Goal: Find contact information: Find contact information

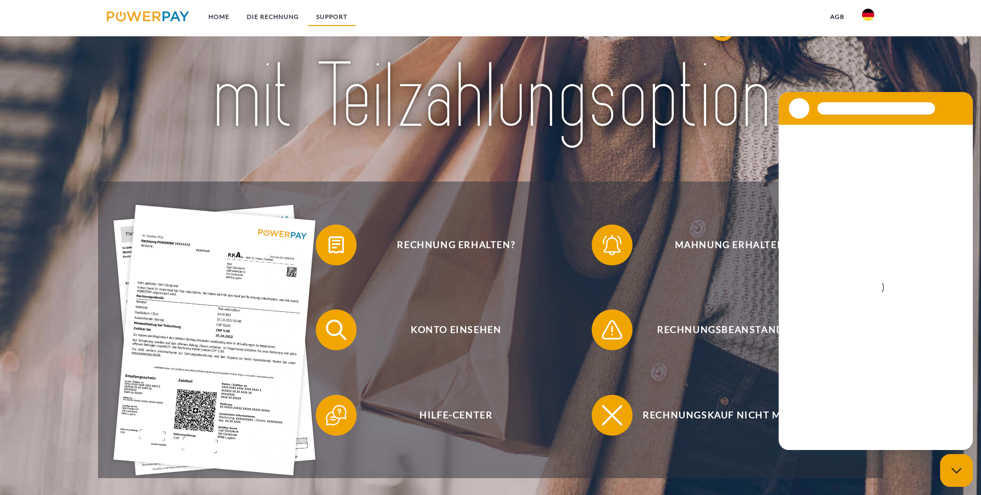
click at [337, 16] on link "SUPPORT" at bounding box center [332, 17] width 49 height 18
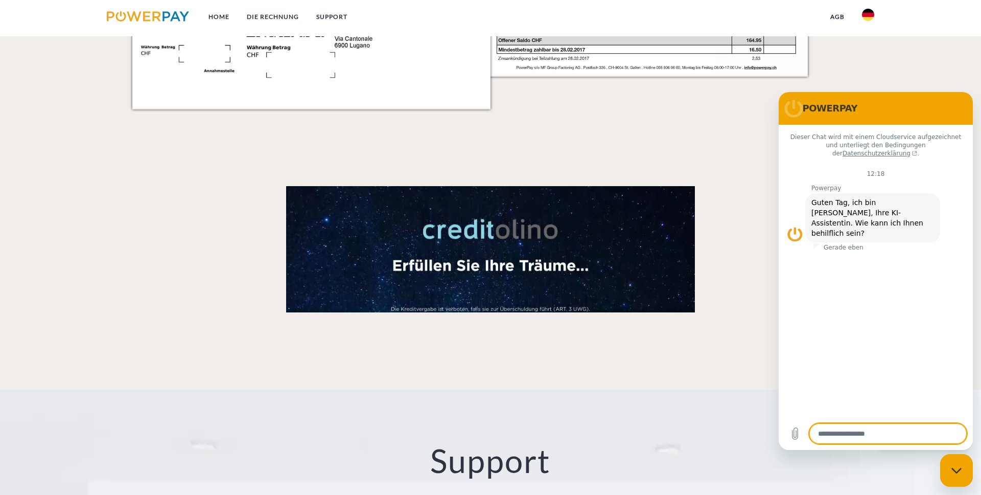
scroll to position [1799, 0]
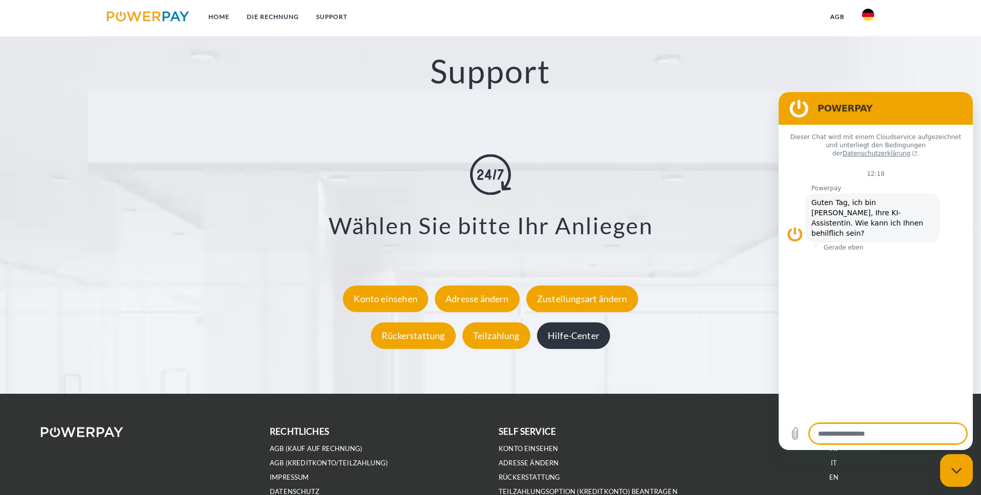
click at [576, 329] on div "Hilfe-Center" at bounding box center [573, 335] width 73 height 27
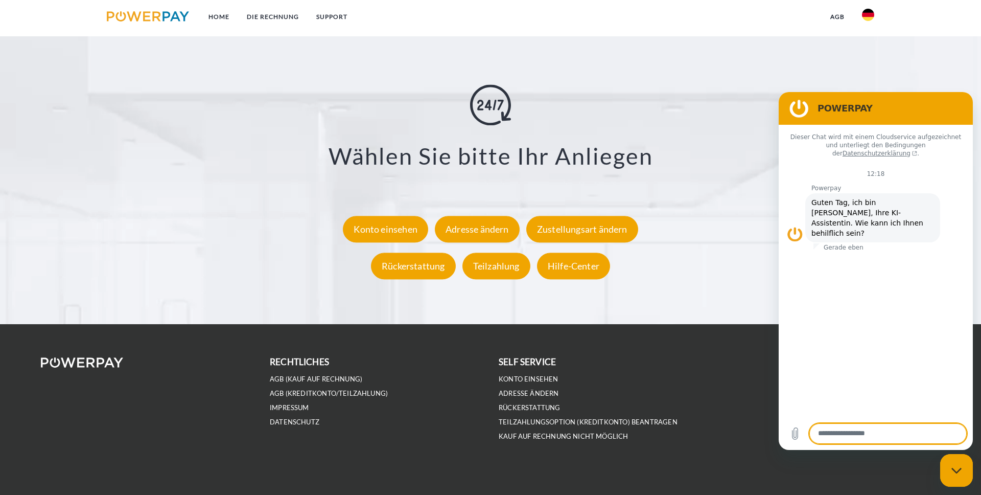
scroll to position [1873, 0]
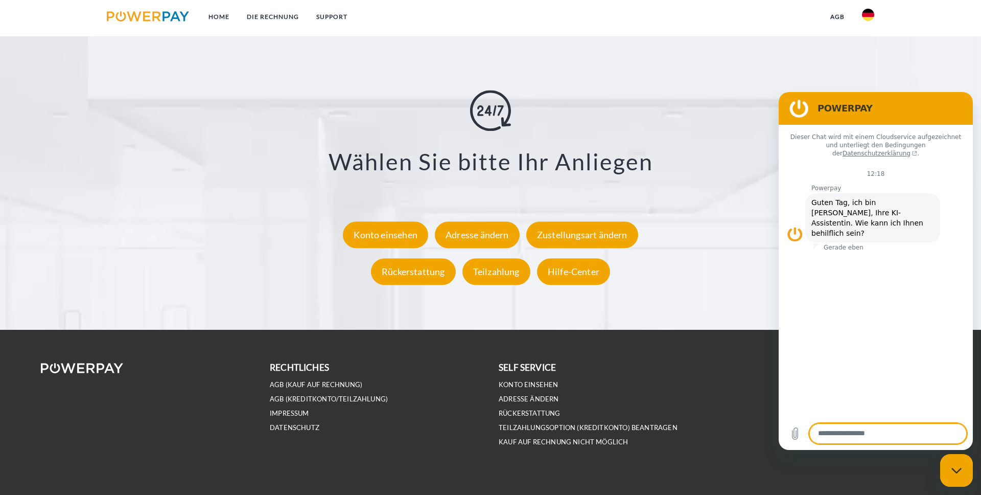
scroll to position [1873, 0]
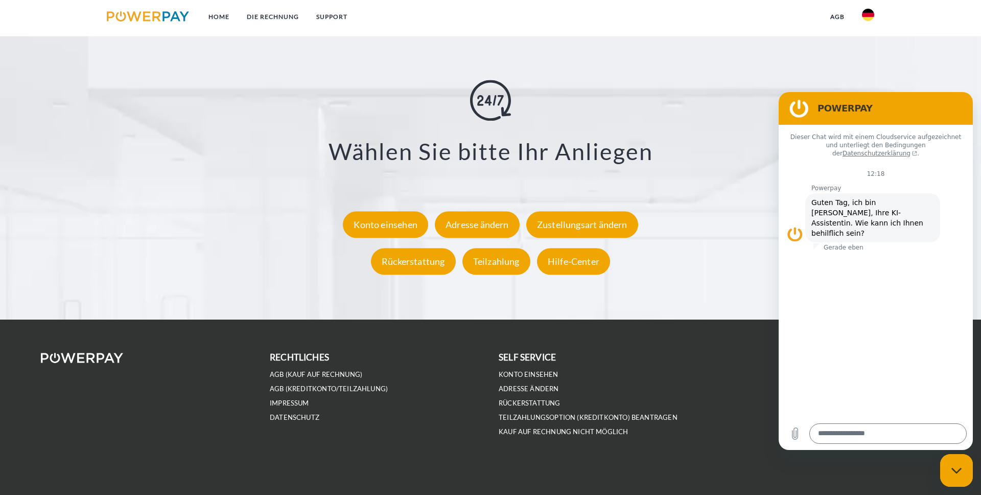
click at [964, 461] on div "Messaging-Fenster schließen" at bounding box center [956, 470] width 31 height 31
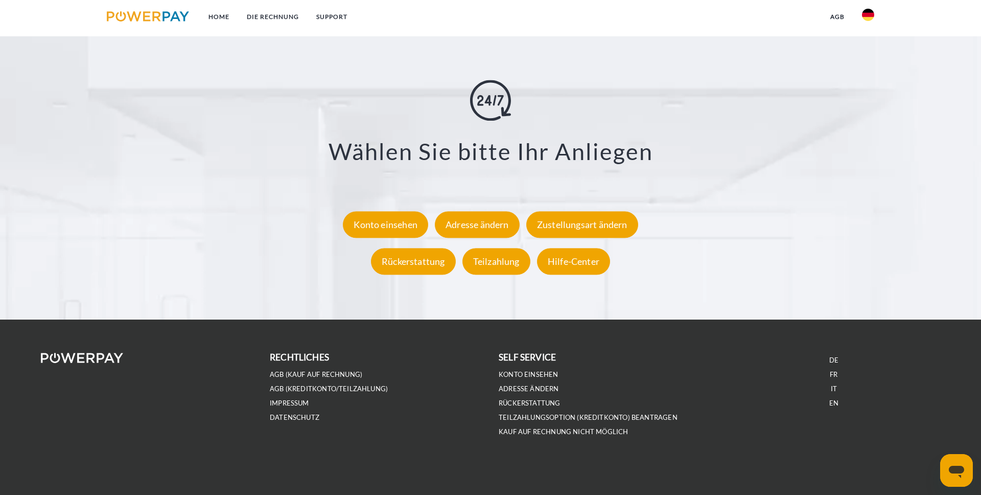
click at [961, 461] on icon "Messaging-Fenster öffnen" at bounding box center [956, 470] width 18 height 18
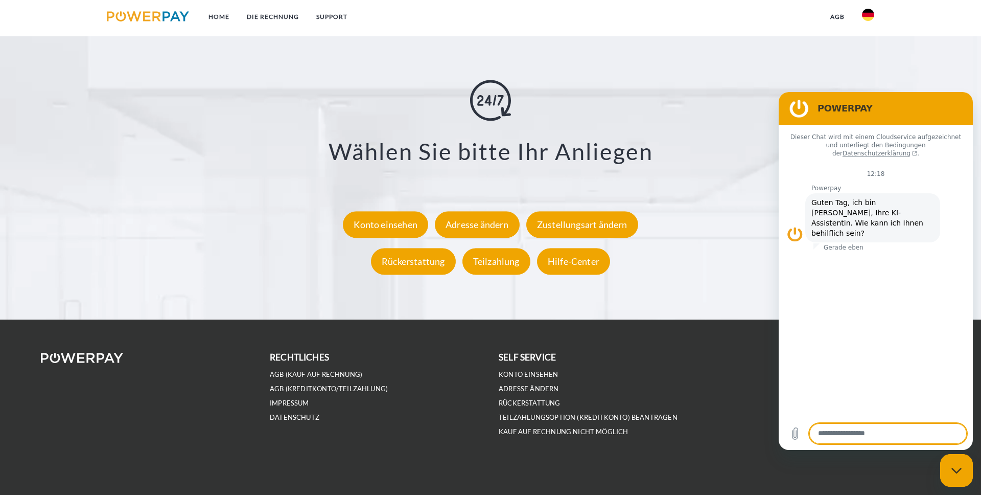
click at [878, 429] on textarea at bounding box center [887, 433] width 157 height 20
type textarea "**********"
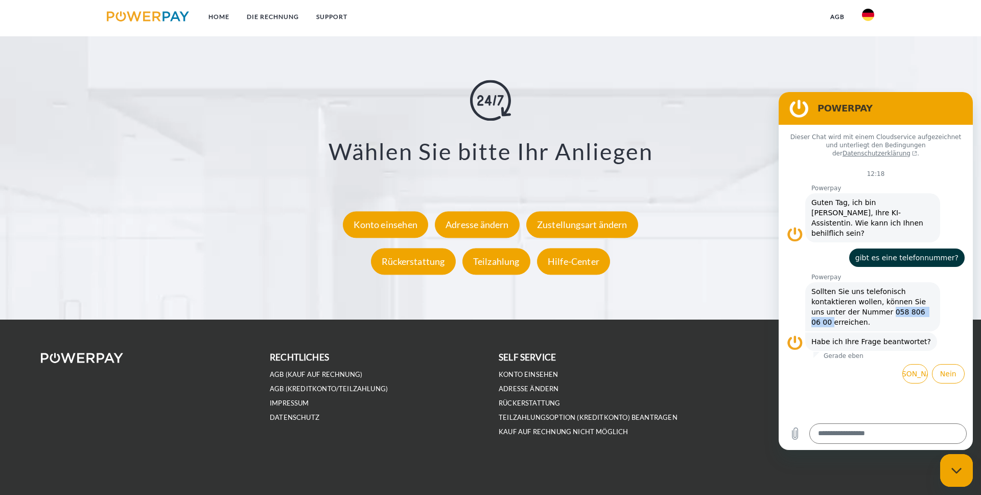
drag, startPoint x: 928, startPoint y: 294, endPoint x: 875, endPoint y: 297, distance: 52.2
click at [875, 297] on span "Sollten Sie uns telefonisch kontaktieren wollen, können Sie uns unter der Numme…" at bounding box center [873, 306] width 123 height 41
copy span "058 806 06 00"
